Goal: Task Accomplishment & Management: Manage account settings

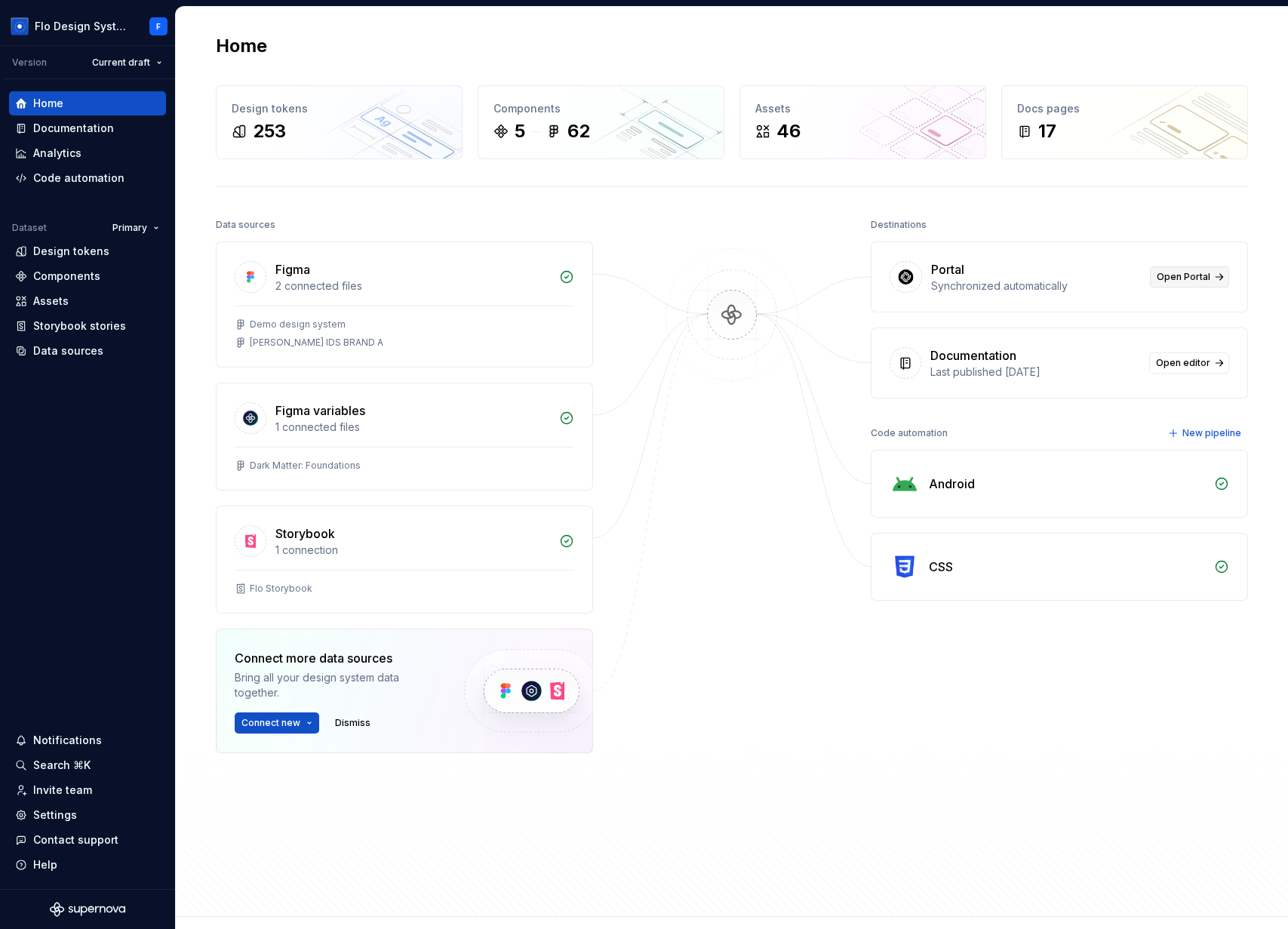
click at [1189, 272] on span "Open Portal" at bounding box center [1183, 277] width 54 height 12
click at [164, 21] on html "Flo Design System F Version Current draft Home Documentation Analytics Code aut…" at bounding box center [644, 464] width 1288 height 929
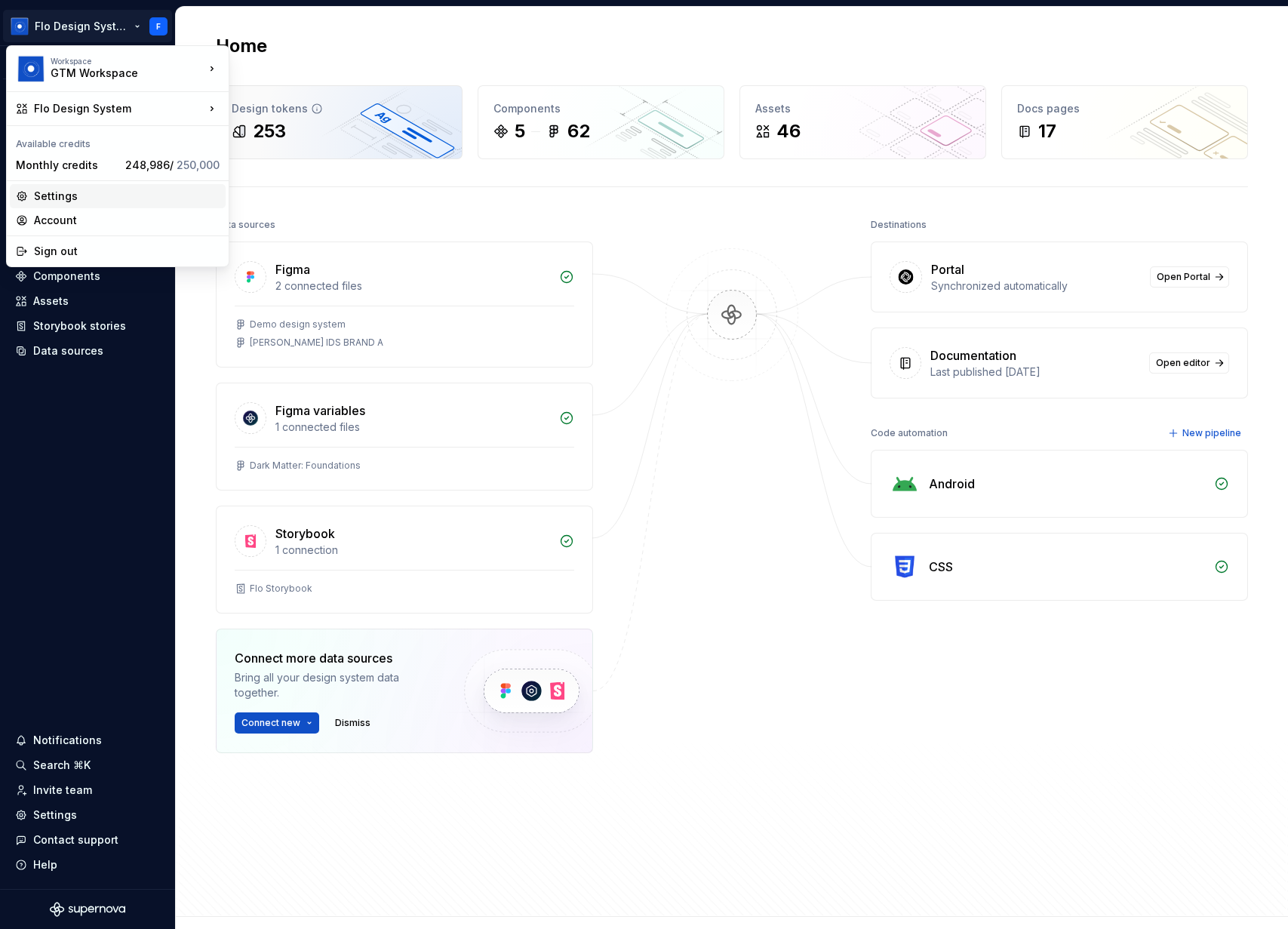
drag, startPoint x: 70, startPoint y: 201, endPoint x: 293, endPoint y: 136, distance: 232.3
click at [70, 201] on div "Settings" at bounding box center [127, 196] width 185 height 15
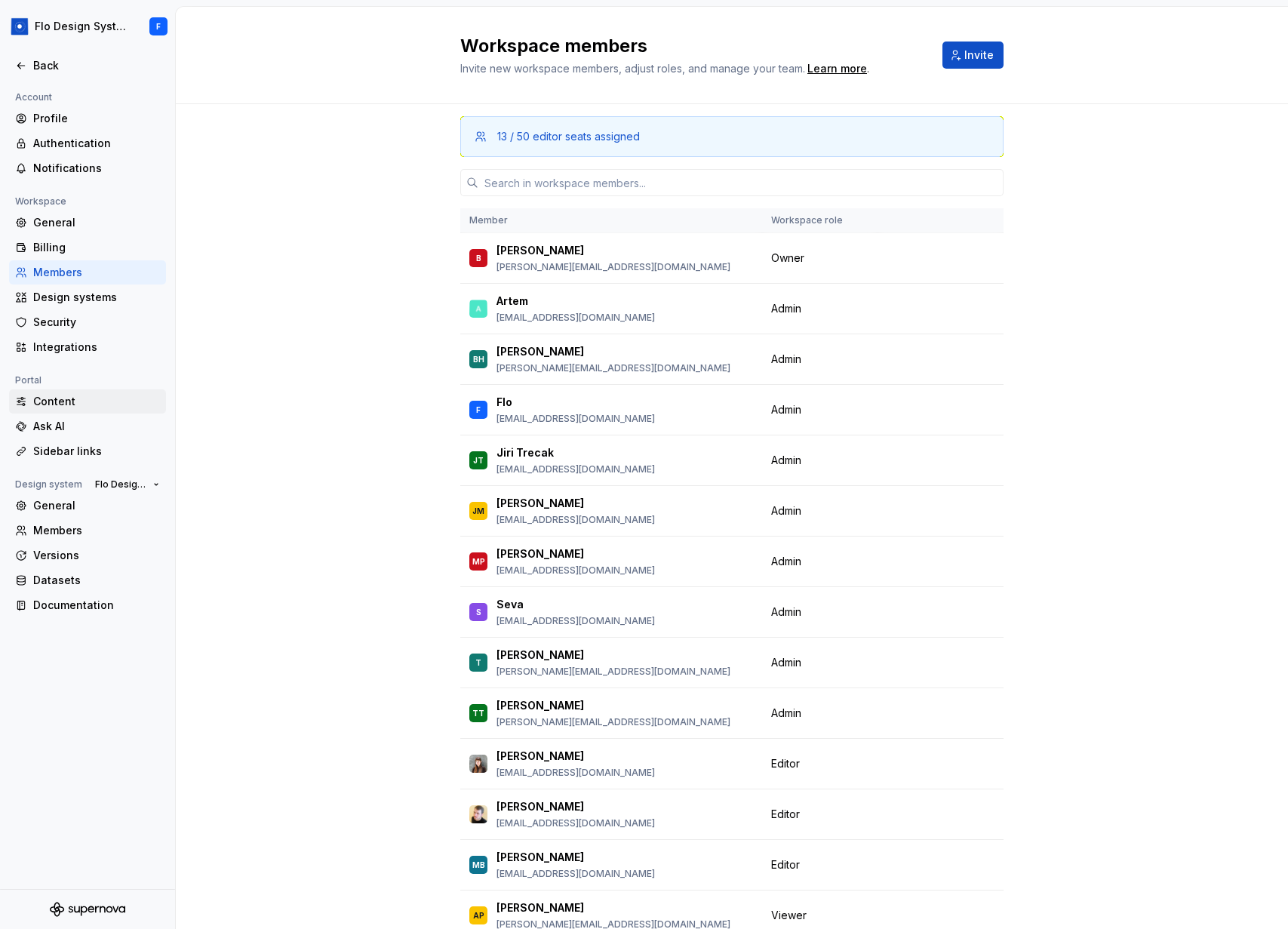
click at [71, 400] on div "Content" at bounding box center [96, 401] width 127 height 15
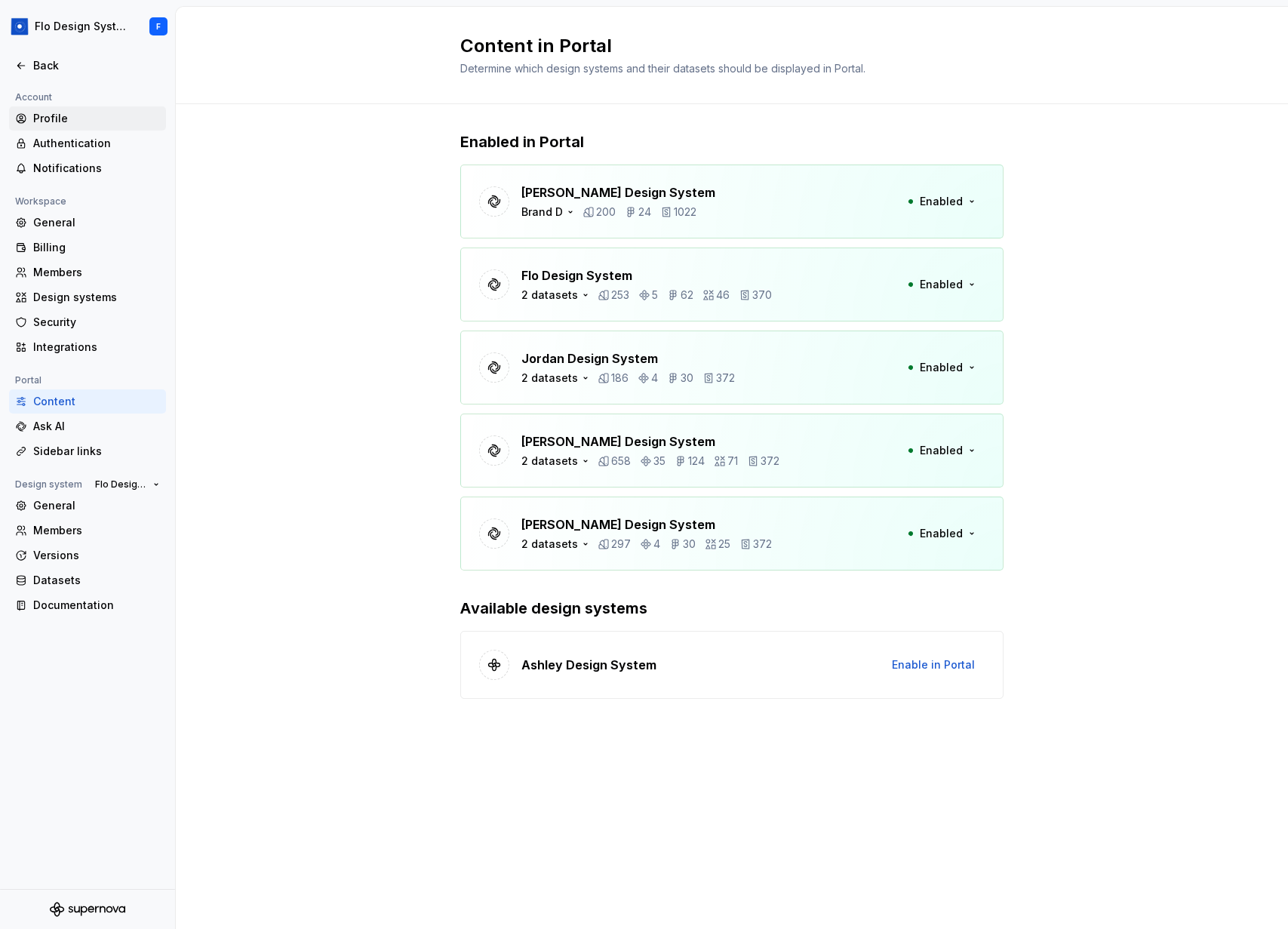
click at [88, 114] on div "Profile" at bounding box center [96, 119] width 127 height 15
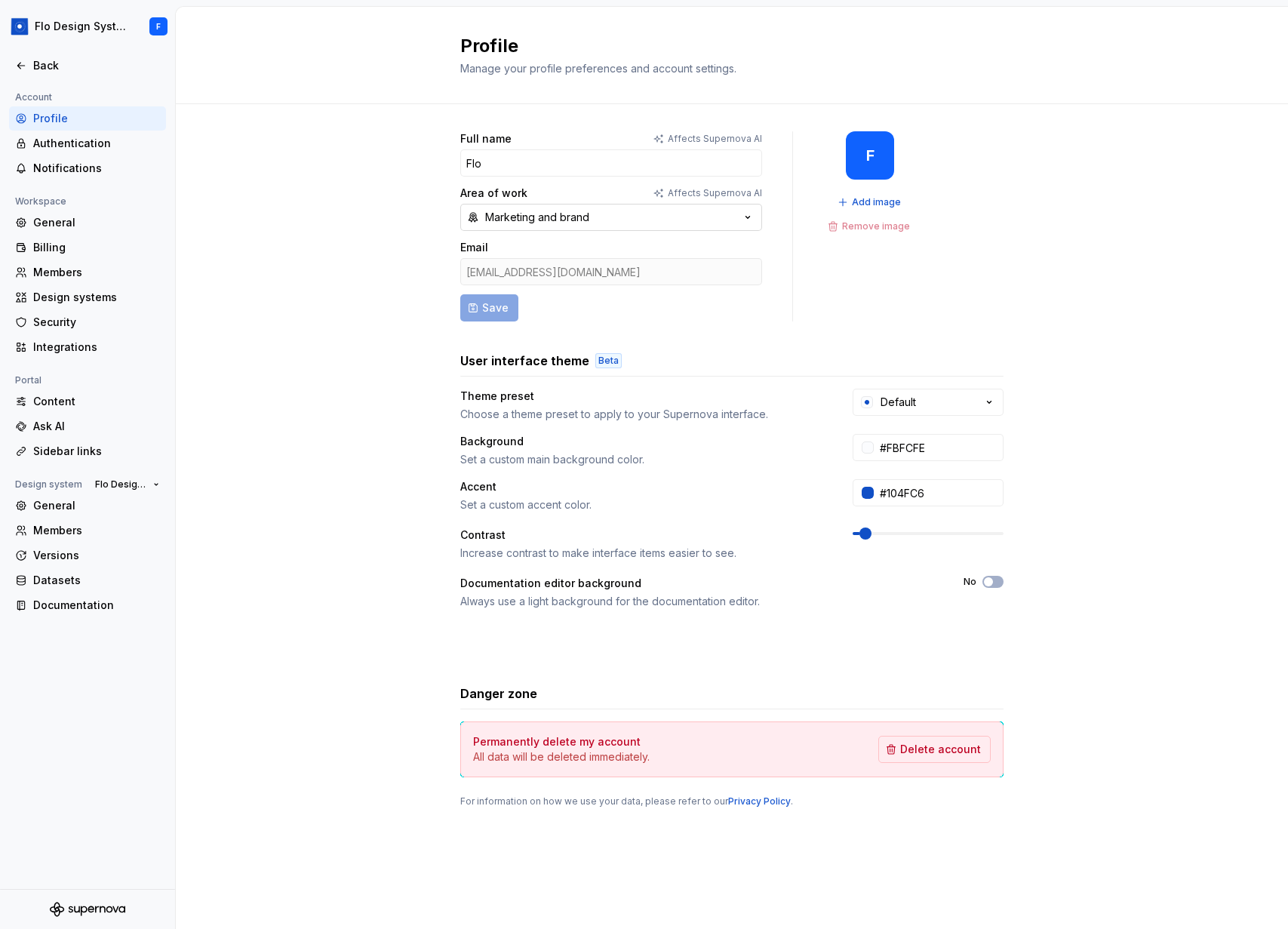
click at [613, 218] on button "Marketing and brand" at bounding box center [611, 218] width 302 height 27
click at [250, 239] on div "Full name Affects Supernova AI Flo Area of work Affects Supernova AI Marketing …" at bounding box center [732, 484] width 1112 height 761
click at [607, 215] on button "Marketing and brand" at bounding box center [611, 218] width 302 height 27
